Goal: Download file/media: Download file/media

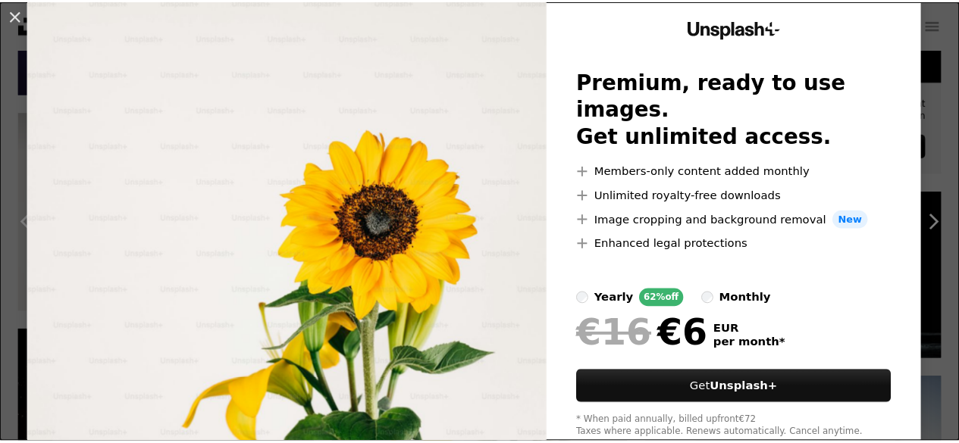
scroll to position [88, 0]
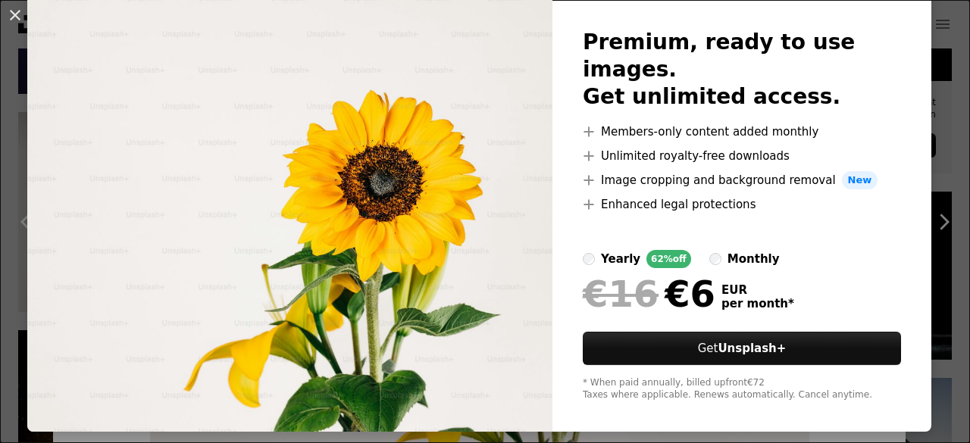
click at [940, 145] on div "An X shape Unsplash+ Premium, ready to use images. Get unlimited access. A plus…" at bounding box center [485, 221] width 970 height 443
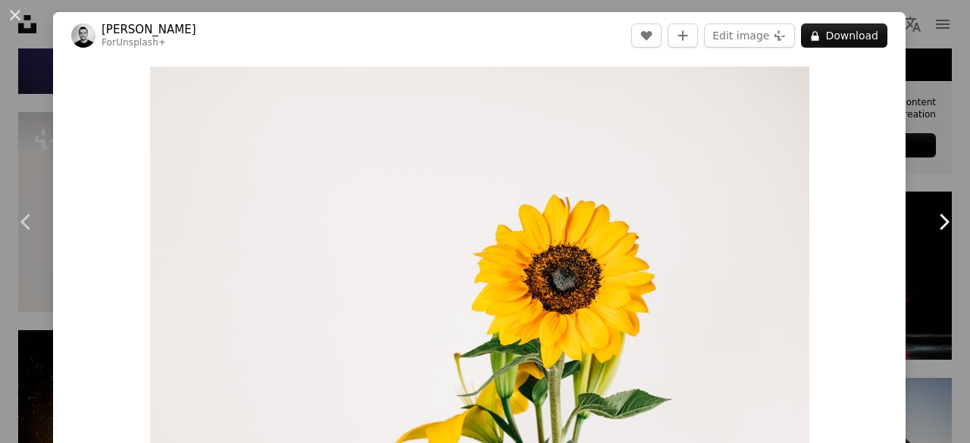
click at [929, 156] on link "Chevron right" at bounding box center [943, 221] width 53 height 145
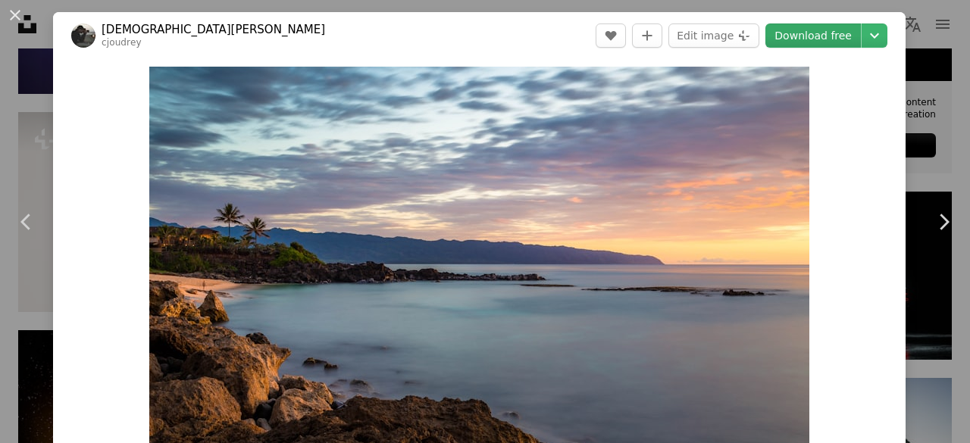
click at [826, 39] on link "Download free" at bounding box center [812, 35] width 95 height 24
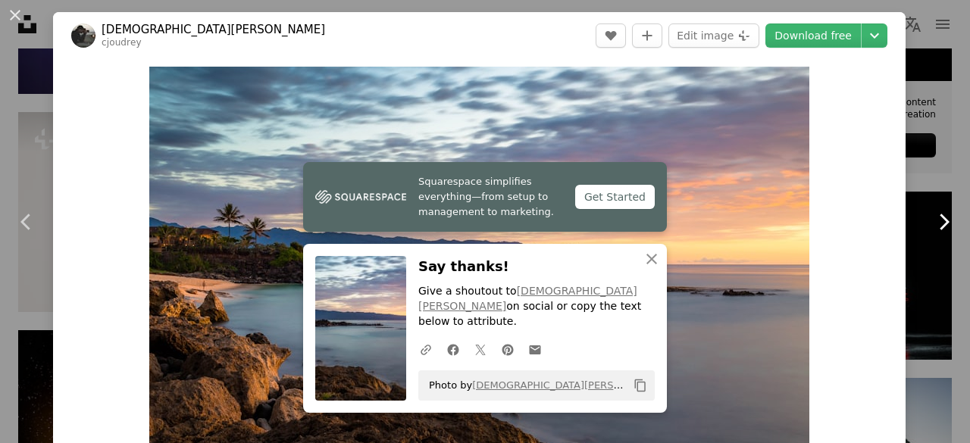
click at [924, 150] on link "Chevron right" at bounding box center [943, 221] width 53 height 145
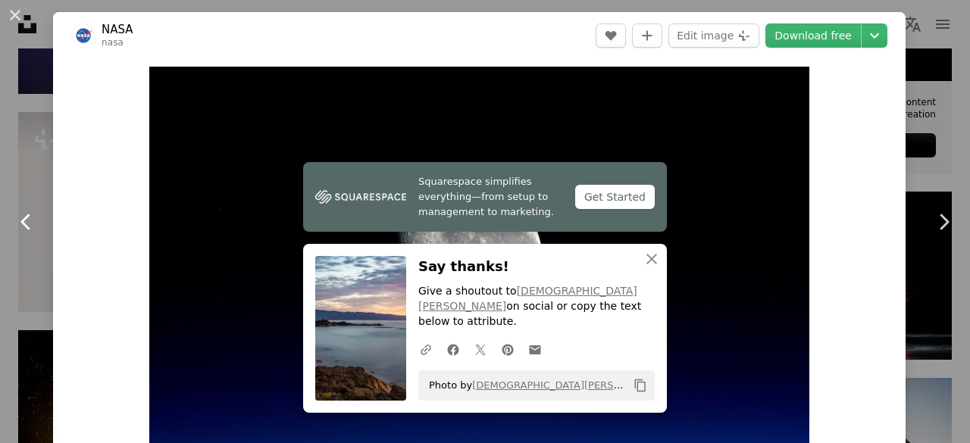
click at [32, 242] on link "Chevron left" at bounding box center [26, 221] width 53 height 145
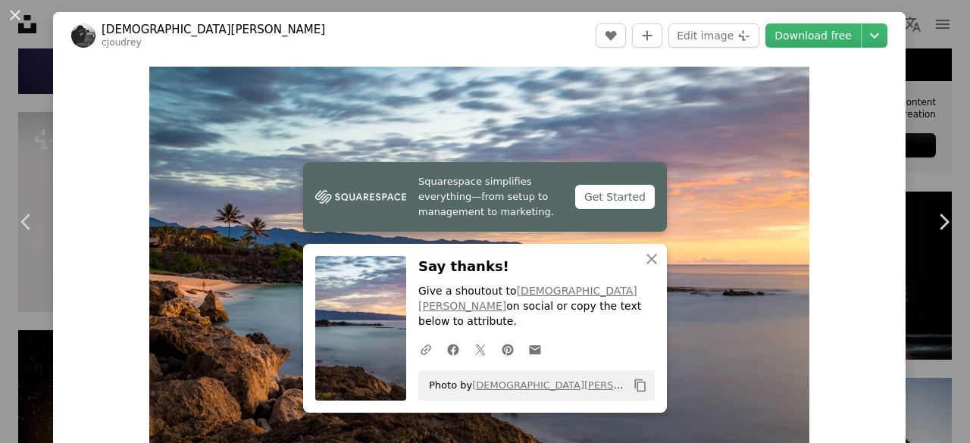
click at [924, 41] on div "An X shape Chevron left Chevron right Squarespace simplifies everything—from se…" at bounding box center [485, 221] width 970 height 443
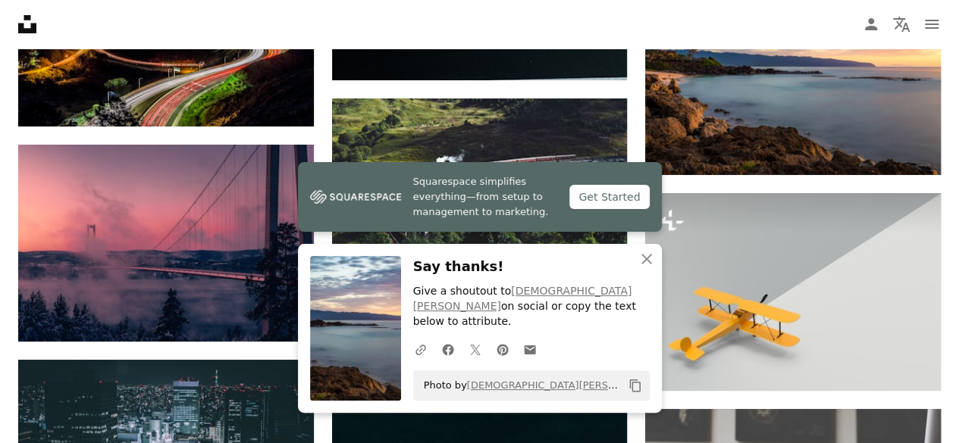
scroll to position [5764, 0]
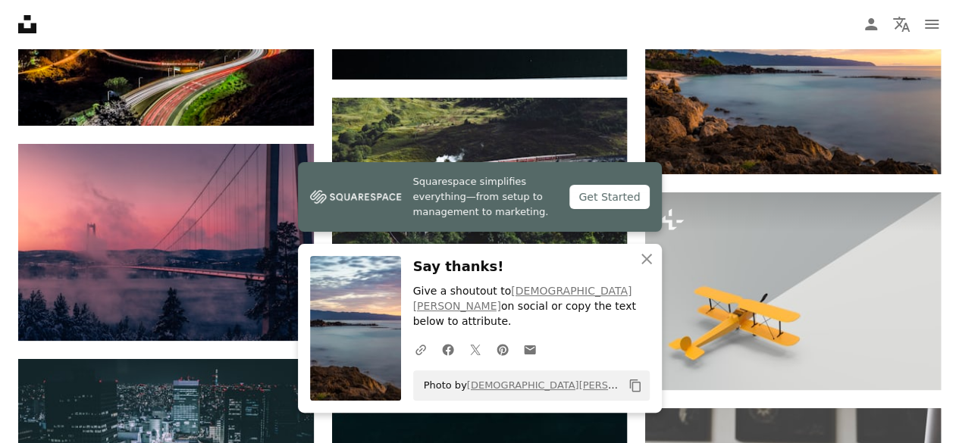
click at [647, 274] on button "An X shape Close" at bounding box center [646, 259] width 30 height 30
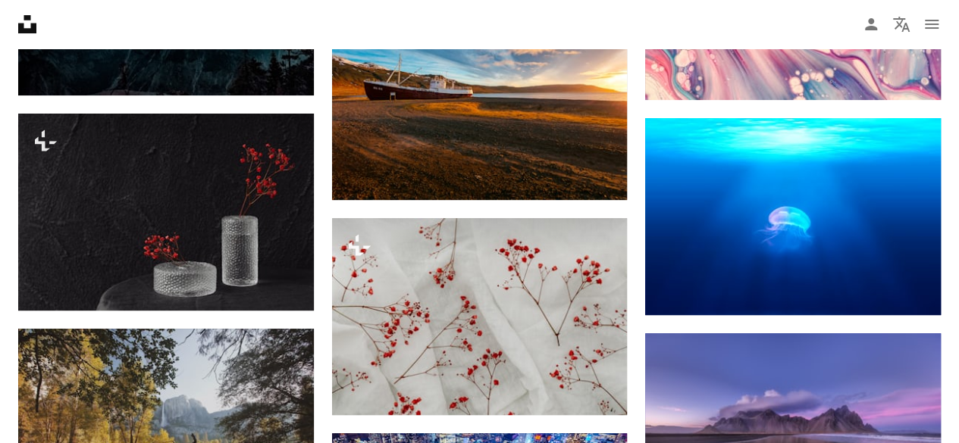
scroll to position [8750, 0]
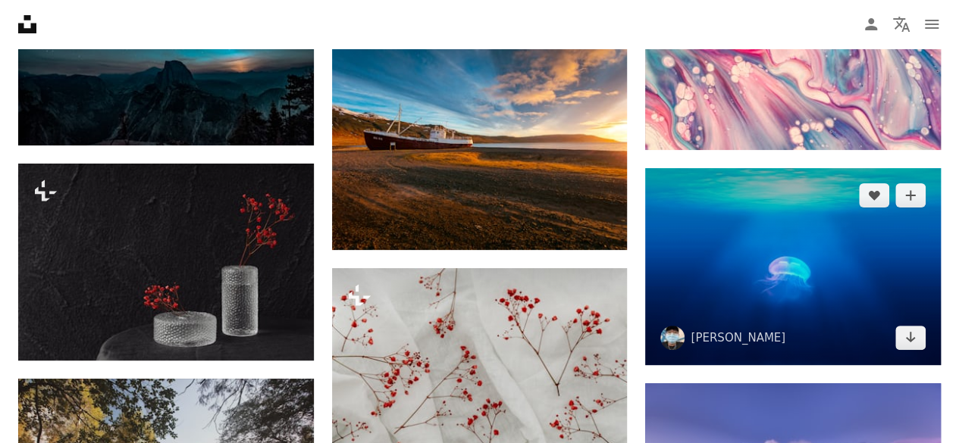
click at [896, 312] on img at bounding box center [793, 266] width 296 height 197
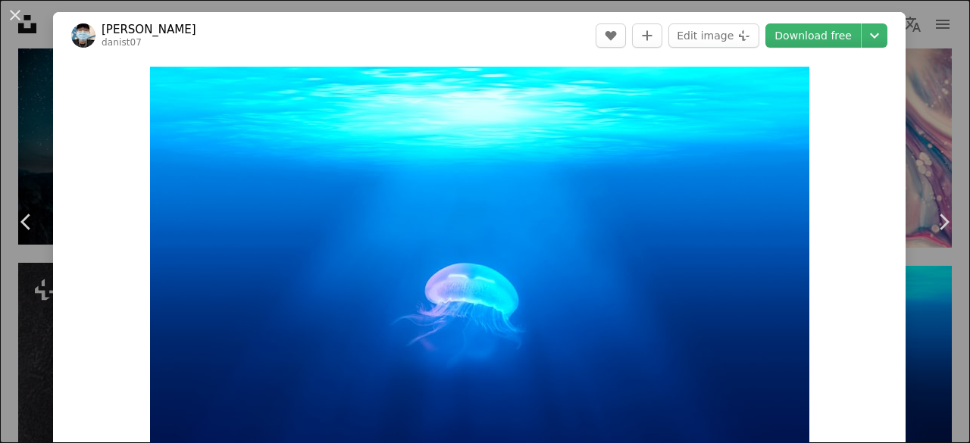
click at [924, 126] on div "An X shape Chevron left Chevron right Danist Soh danist07 A heart A plus sign E…" at bounding box center [485, 221] width 970 height 443
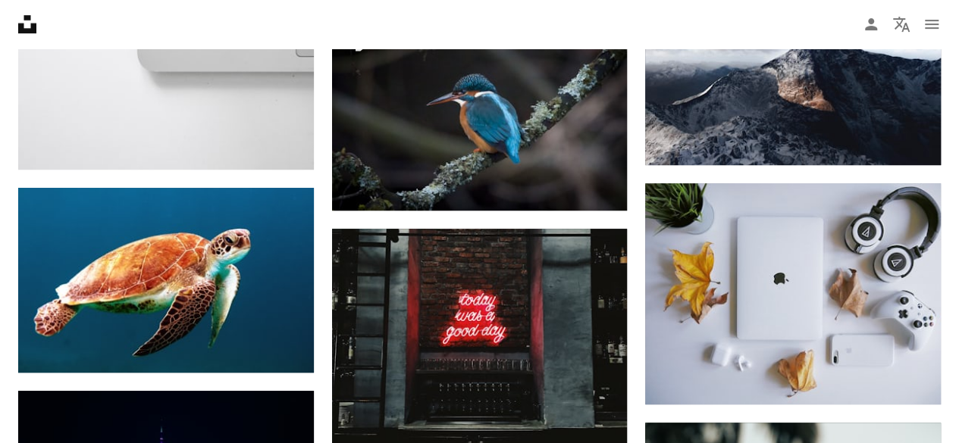
scroll to position [11911, 0]
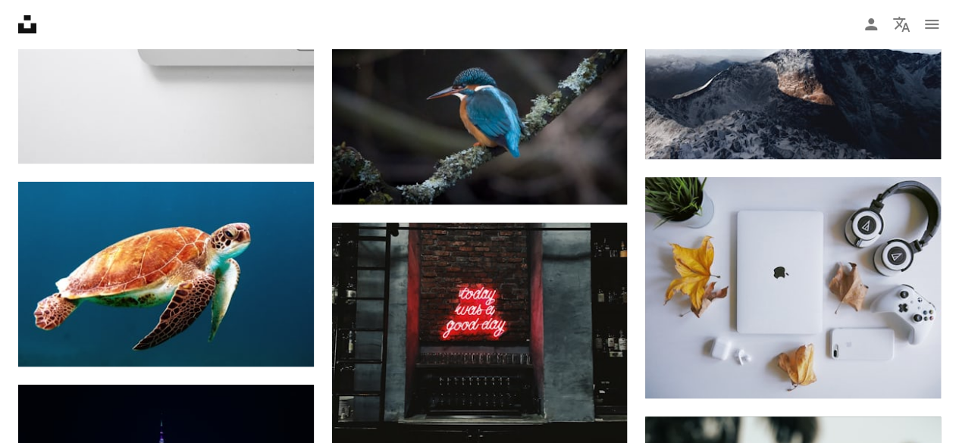
click at [887, 241] on img at bounding box center [793, 287] width 296 height 221
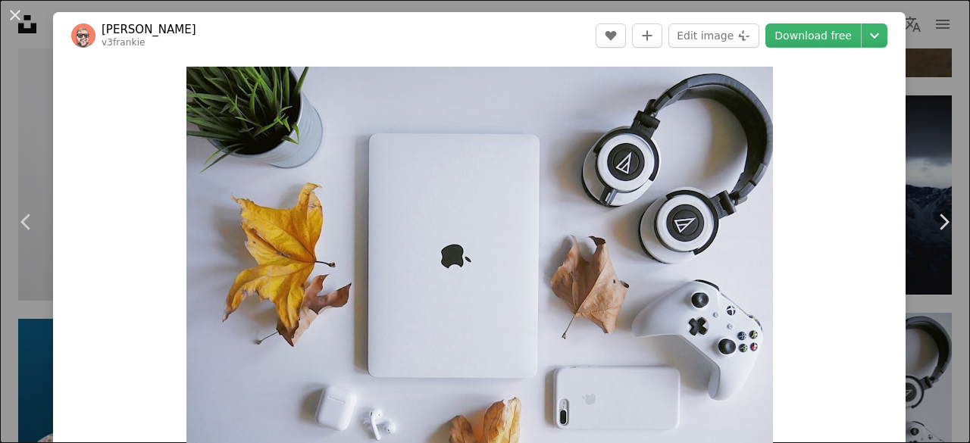
click at [932, 31] on div "An X shape Chevron left Chevron right [PERSON_NAME] v3frankie A heart A plus si…" at bounding box center [485, 221] width 970 height 443
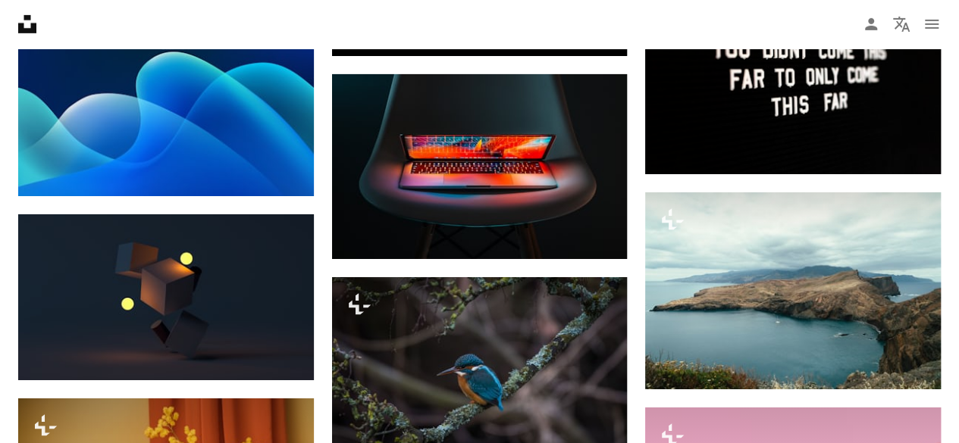
scroll to position [14130, 0]
